Goal: Information Seeking & Learning: Learn about a topic

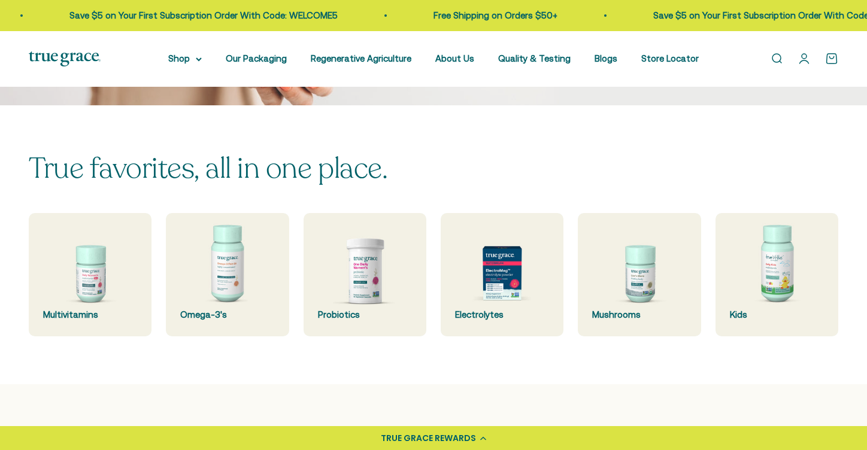
scroll to position [215, 0]
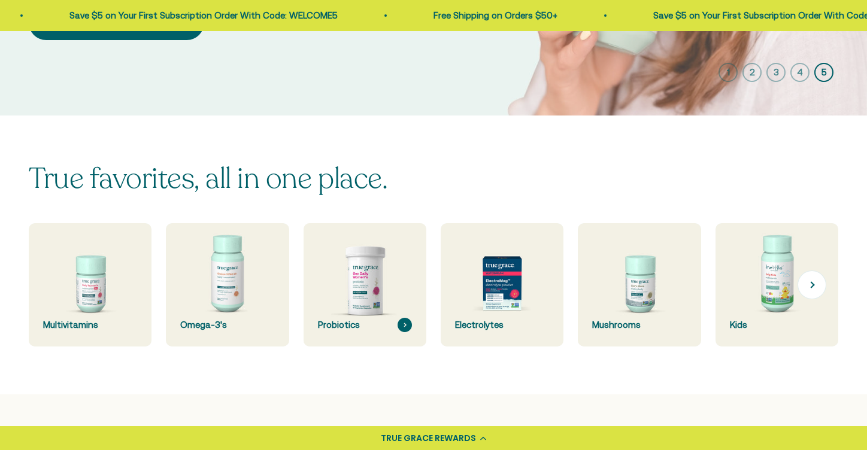
click at [362, 282] on img at bounding box center [364, 285] width 131 height 131
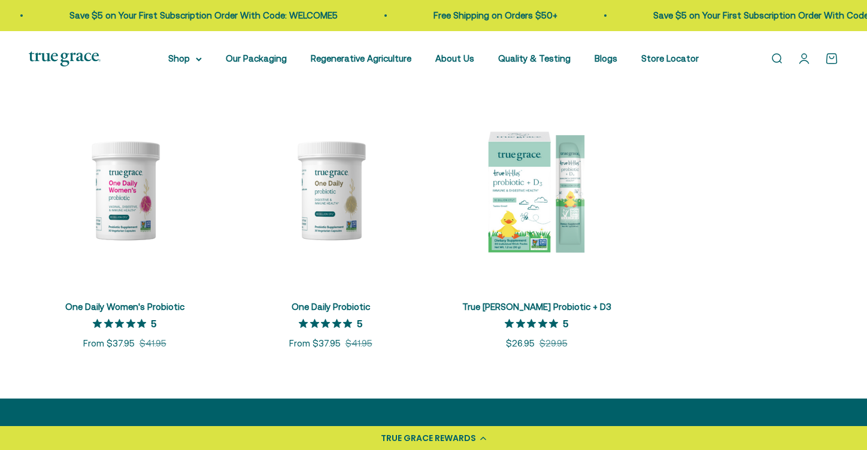
scroll to position [244, 0]
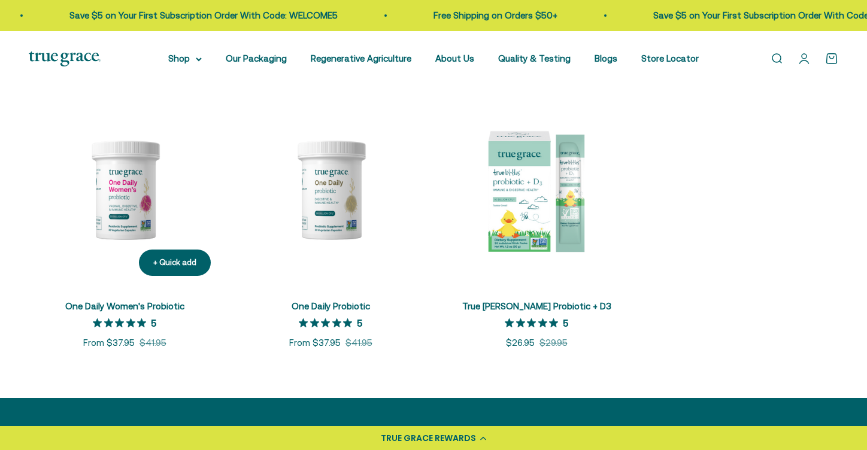
click at [141, 192] on img at bounding box center [125, 190] width 192 height 192
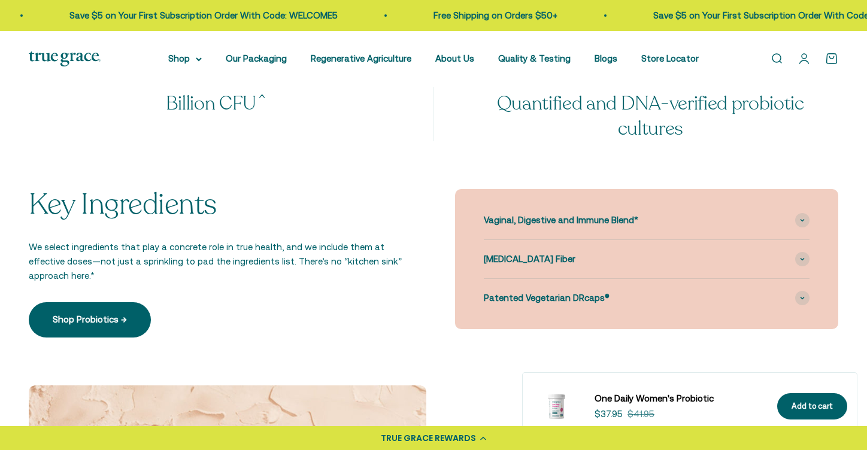
scroll to position [1081, 0]
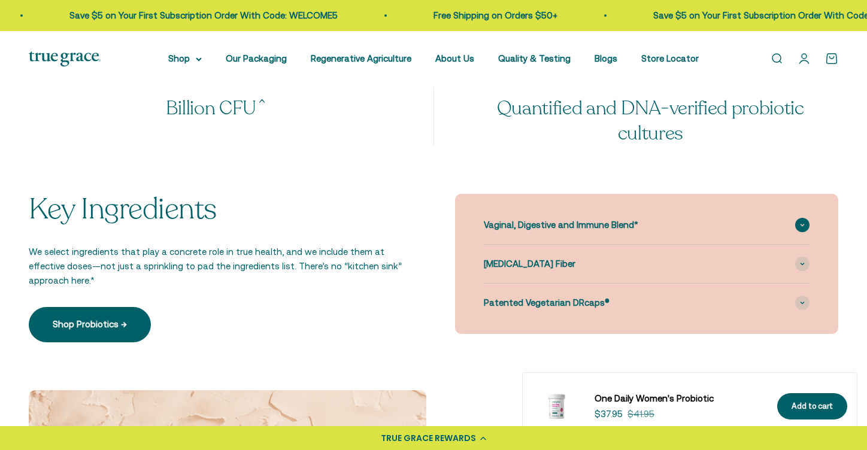
click at [509, 218] on span "Vaginal, Digestive and Immune Blend*" at bounding box center [561, 225] width 155 height 14
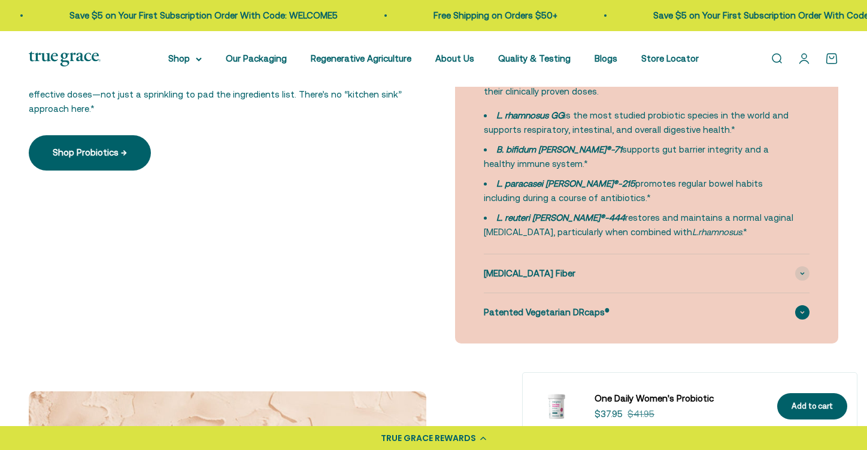
scroll to position [1253, 0]
click at [510, 267] on span "Prebiotic Fiber" at bounding box center [530, 273] width 92 height 14
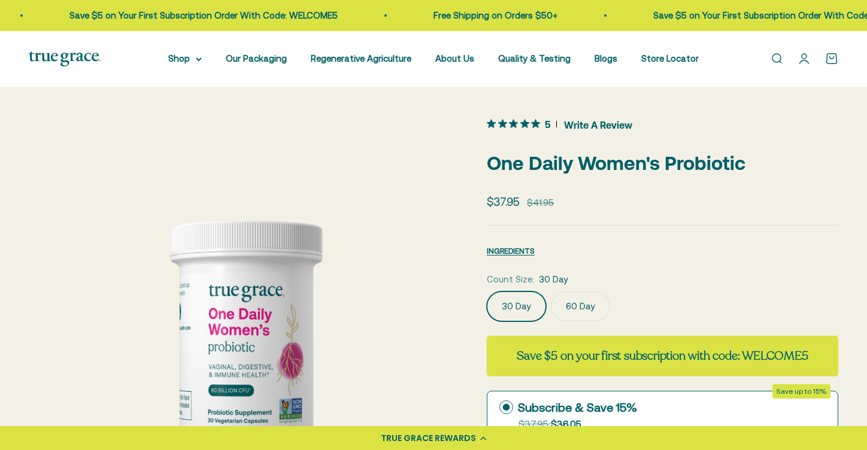
scroll to position [0, 0]
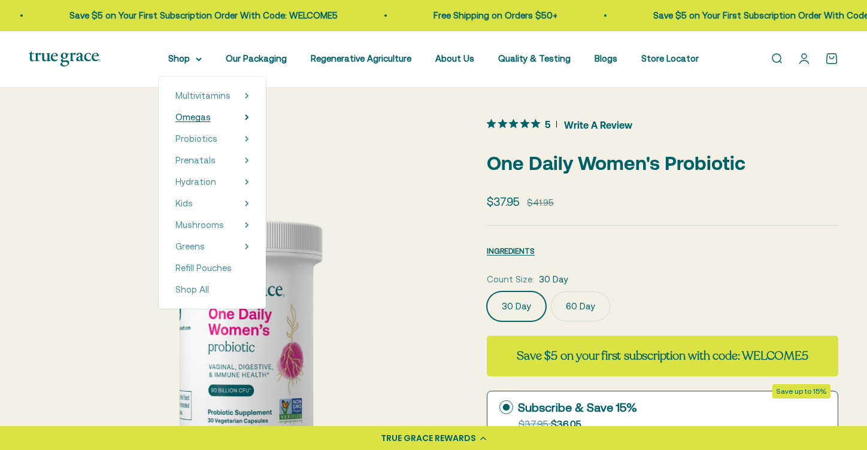
click at [193, 116] on span "Omegas" at bounding box center [193, 117] width 35 height 10
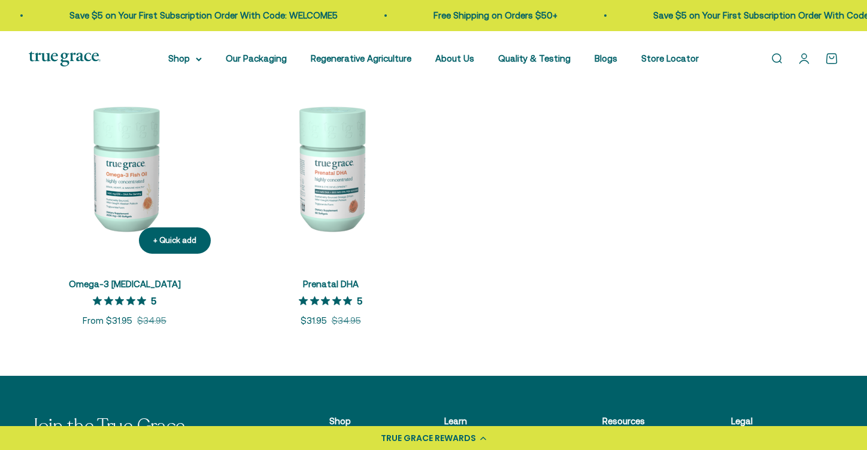
scroll to position [267, 0]
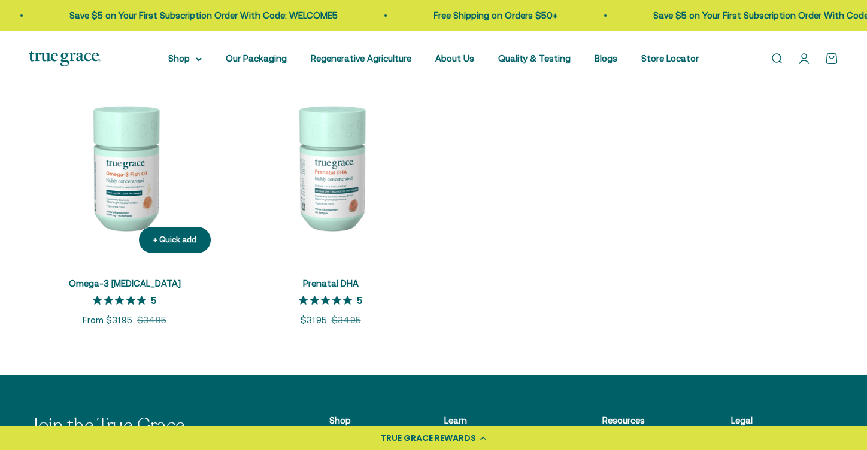
click at [131, 175] on img at bounding box center [125, 167] width 192 height 192
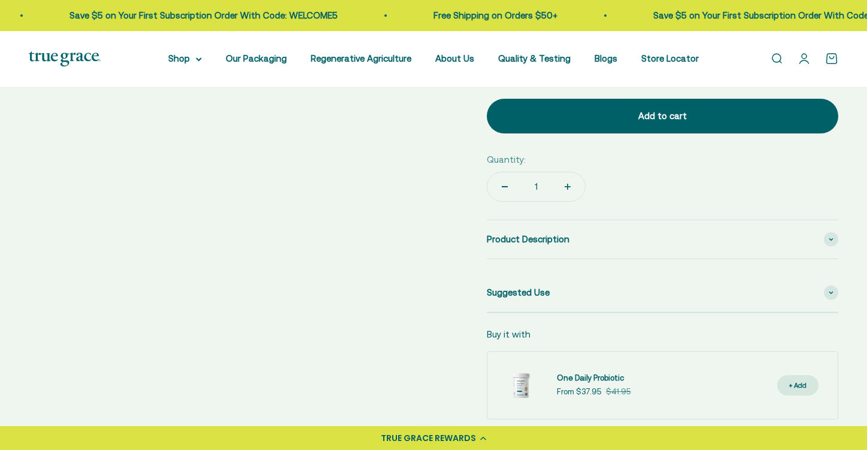
scroll to position [537, 0]
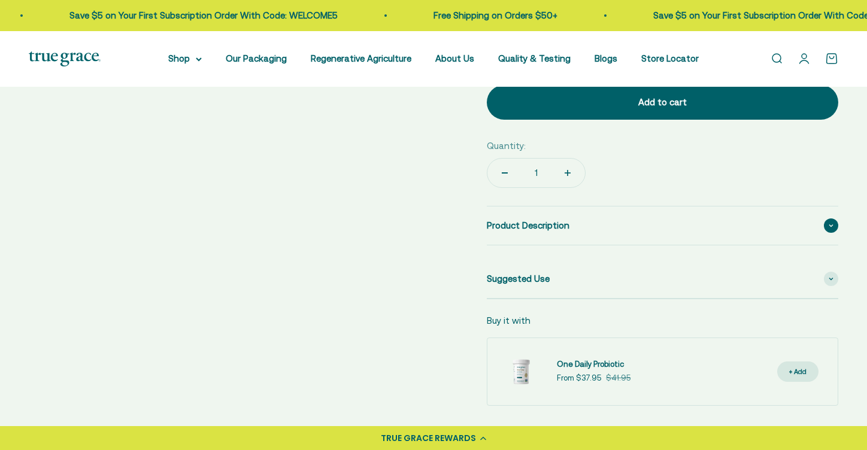
click at [507, 219] on span "Product Description" at bounding box center [528, 226] width 83 height 14
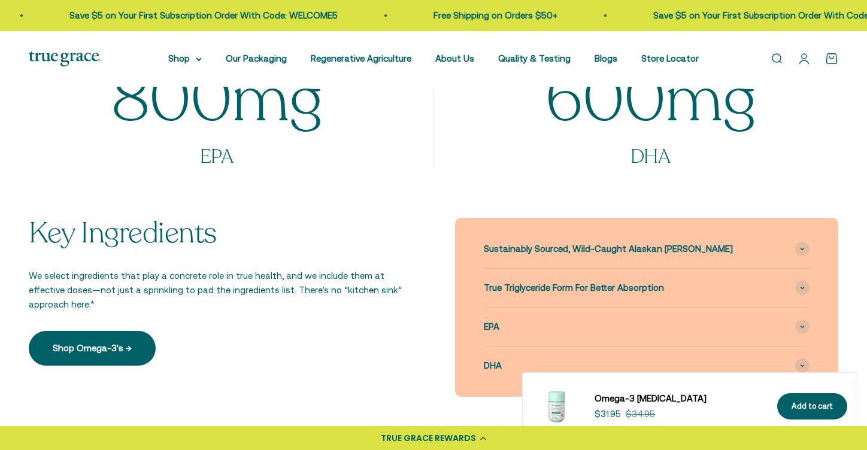
scroll to position [1247, 0]
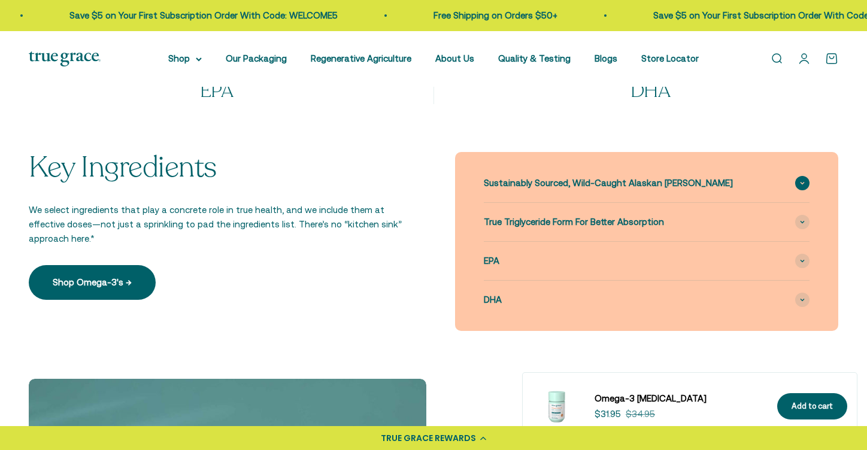
click at [512, 177] on span "Sustainably Sourced, Wild-Caught Alaskan [PERSON_NAME]" at bounding box center [608, 183] width 249 height 14
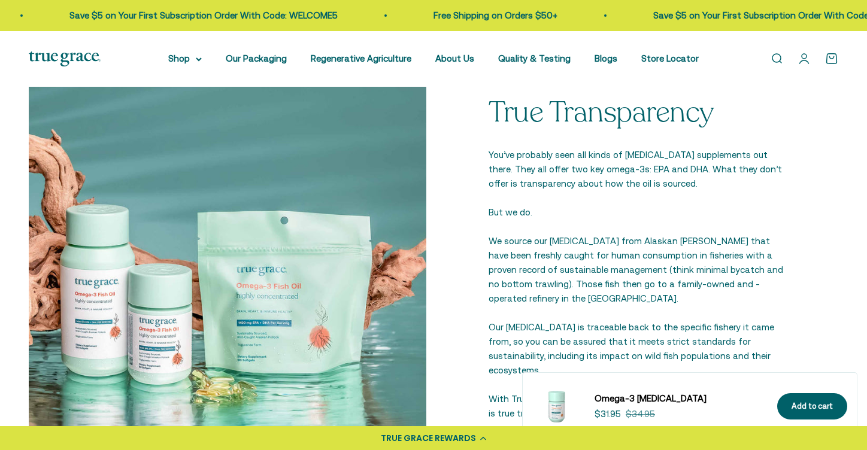
scroll to position [1663, 0]
